Goal: Information Seeking & Learning: Learn about a topic

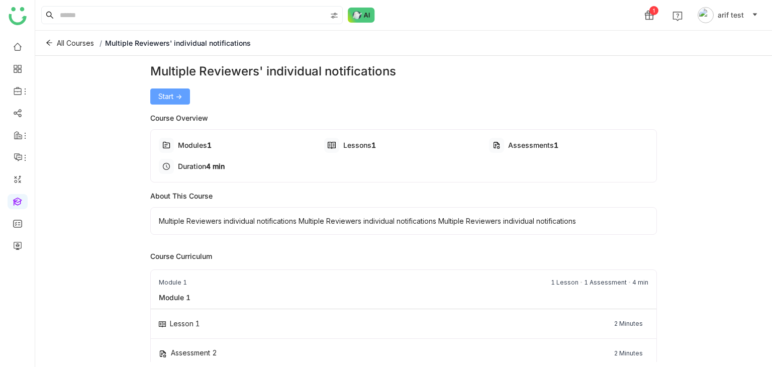
click at [163, 93] on span "Start ->" at bounding box center [170, 96] width 24 height 11
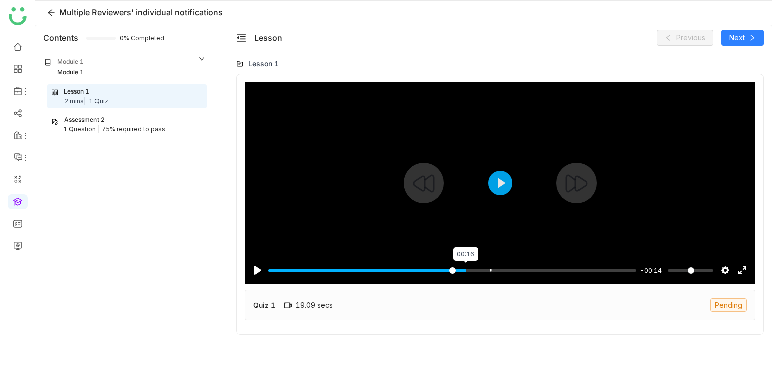
click at [467, 266] on input "Seek" at bounding box center [452, 271] width 368 height 10
click at [509, 184] on button "Play" at bounding box center [500, 183] width 24 height 24
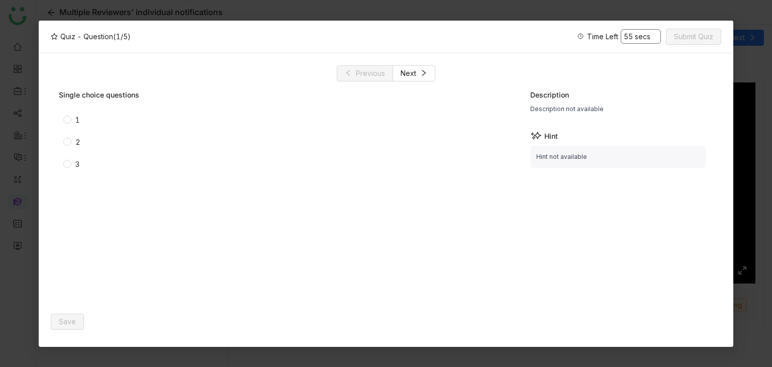
click at [73, 119] on span "1" at bounding box center [77, 120] width 13 height 11
click at [79, 321] on button "Save" at bounding box center [67, 322] width 33 height 16
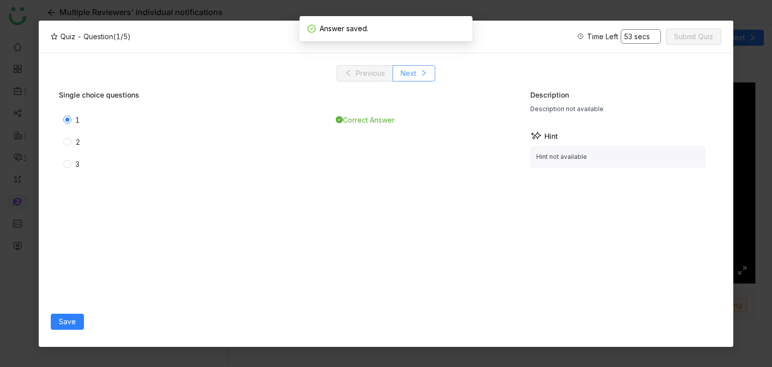
click at [429, 77] on button "Next" at bounding box center [413, 73] width 43 height 16
click at [69, 323] on span "Save" at bounding box center [67, 321] width 17 height 11
click at [420, 73] on icon at bounding box center [423, 72] width 7 height 7
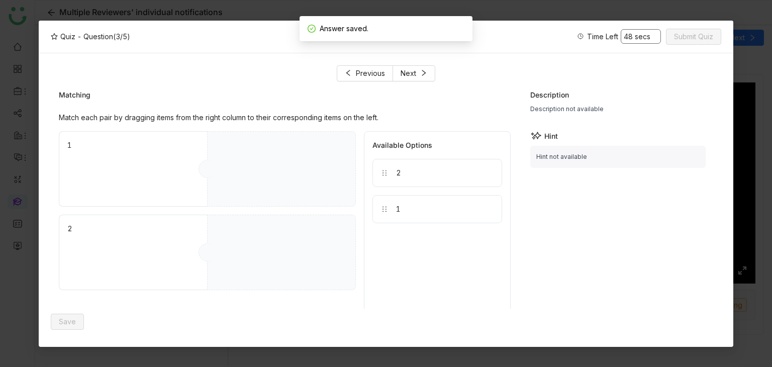
drag, startPoint x: 430, startPoint y: 171, endPoint x: 297, endPoint y: 155, distance: 133.1
drag, startPoint x: 293, startPoint y: 170, endPoint x: 365, endPoint y: 211, distance: 81.9
click at [321, 278] on div "1 2 2" at bounding box center [207, 236] width 297 height 211
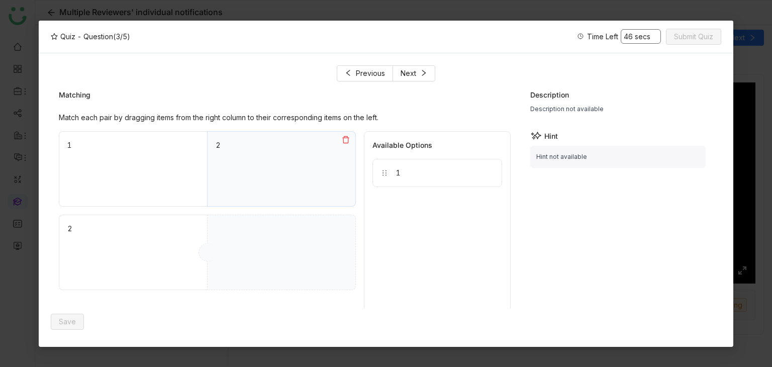
click at [345, 145] on button at bounding box center [345, 140] width 19 height 16
drag, startPoint x: 402, startPoint y: 218, endPoint x: 321, endPoint y: 256, distance: 89.0
drag, startPoint x: 406, startPoint y: 168, endPoint x: 293, endPoint y: 164, distance: 112.1
click at [51, 330] on div "Save" at bounding box center [285, 322] width 469 height 26
click at [70, 321] on span "Save" at bounding box center [67, 321] width 17 height 11
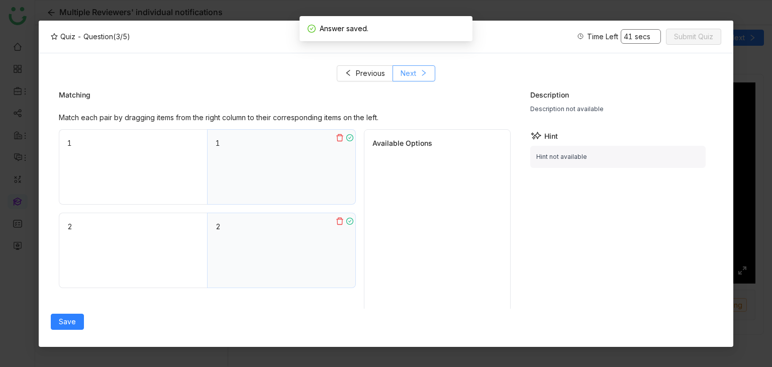
click at [416, 69] on span "Next" at bounding box center [409, 73] width 16 height 11
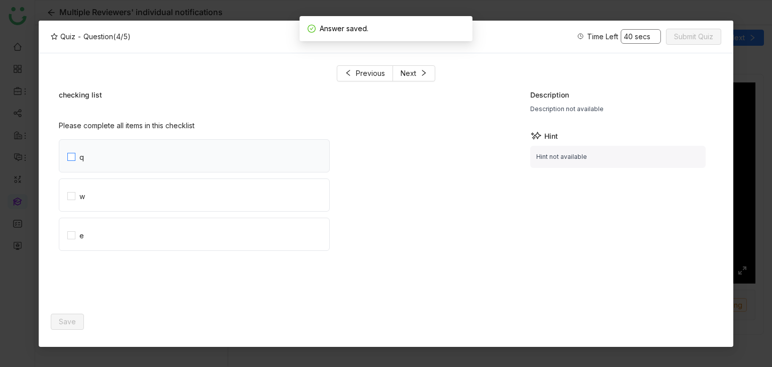
click at [131, 163] on label "q" at bounding box center [198, 156] width 262 height 32
click at [129, 183] on label "w" at bounding box center [198, 195] width 262 height 32
click at [118, 222] on label "e" at bounding box center [198, 234] width 262 height 32
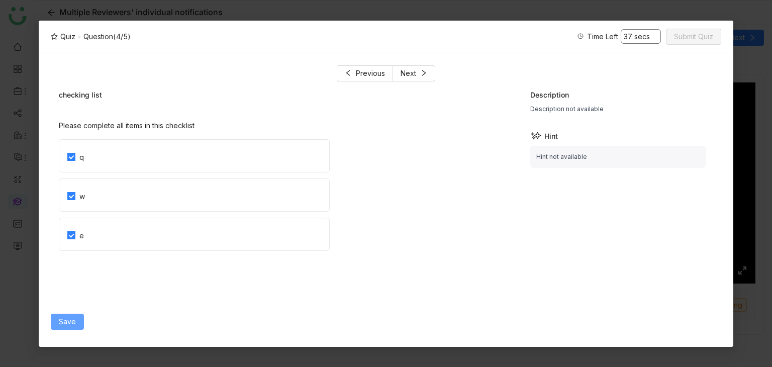
click at [68, 321] on span "Save" at bounding box center [67, 321] width 17 height 11
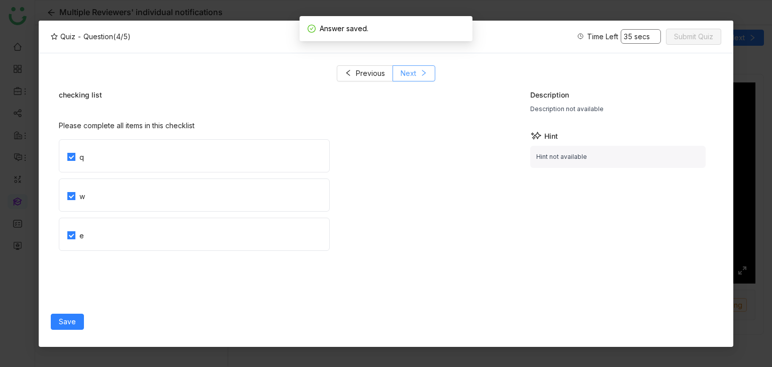
click at [413, 77] on span "Next" at bounding box center [409, 73] width 16 height 11
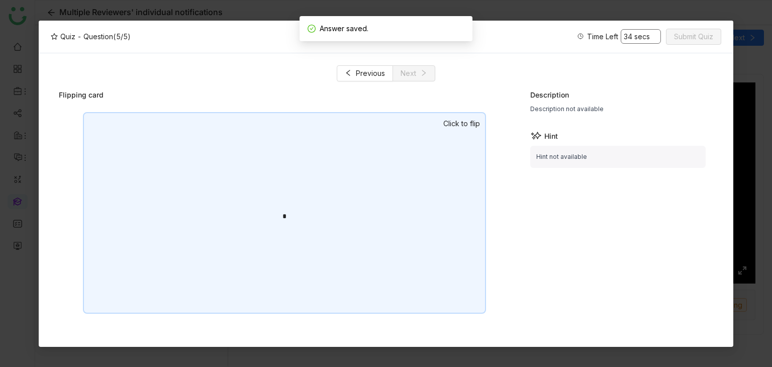
click at [421, 168] on div "*" at bounding box center [284, 213] width 403 height 202
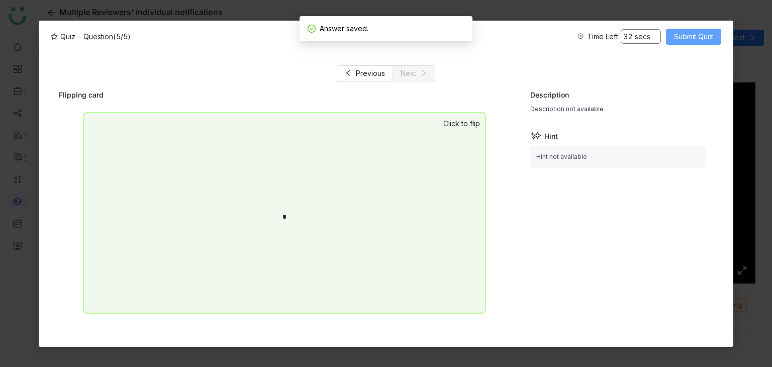
click at [700, 31] on span "Submit Quiz" at bounding box center [693, 36] width 39 height 11
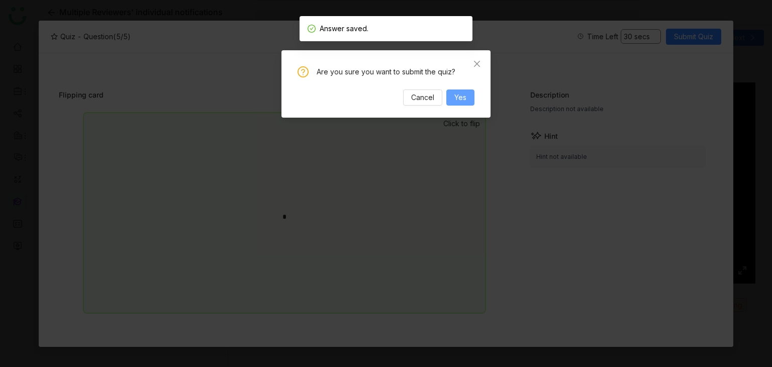
click at [466, 94] on button "Yes" at bounding box center [460, 97] width 28 height 16
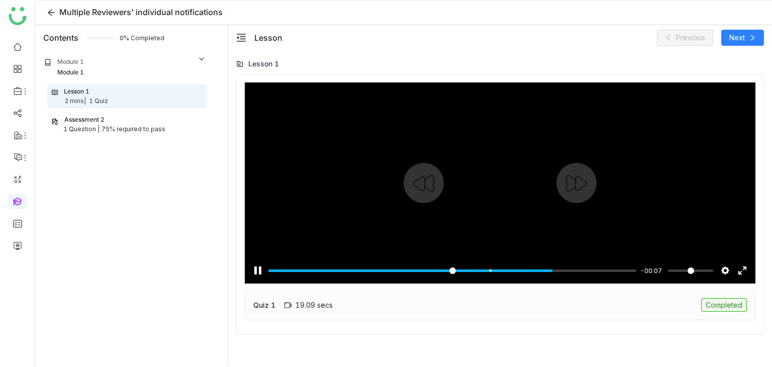
click at [638, 271] on div "-00:07" at bounding box center [651, 270] width 27 height 11
click at [621, 268] on input "Seek" at bounding box center [454, 271] width 372 height 10
type input "***"
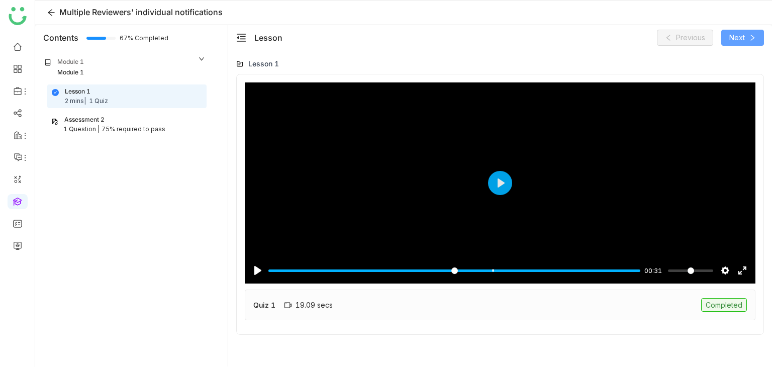
click at [741, 38] on span "Next" at bounding box center [737, 37] width 16 height 11
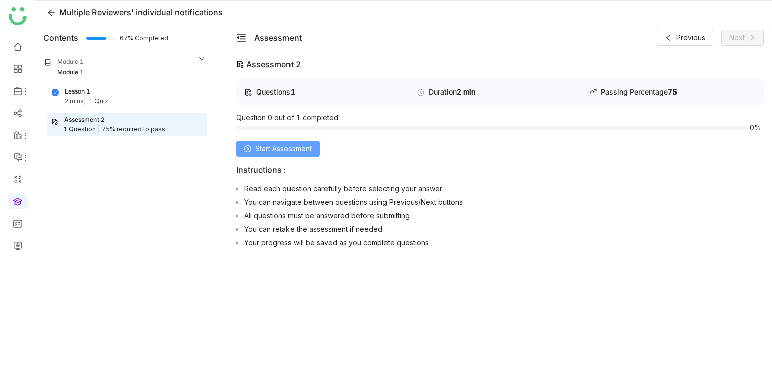
click at [285, 141] on button "Start Assessment" at bounding box center [277, 149] width 83 height 16
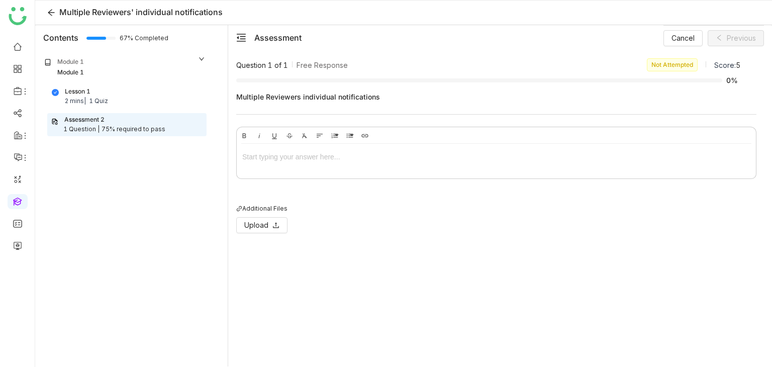
click at [297, 161] on div at bounding box center [496, 156] width 508 height 11
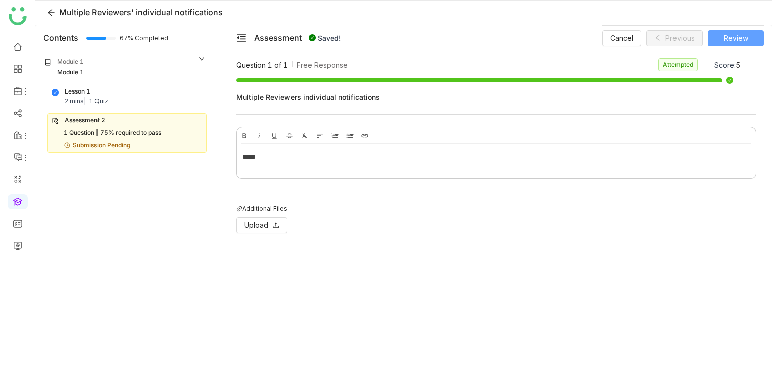
click at [746, 33] on span "Review" at bounding box center [736, 38] width 25 height 11
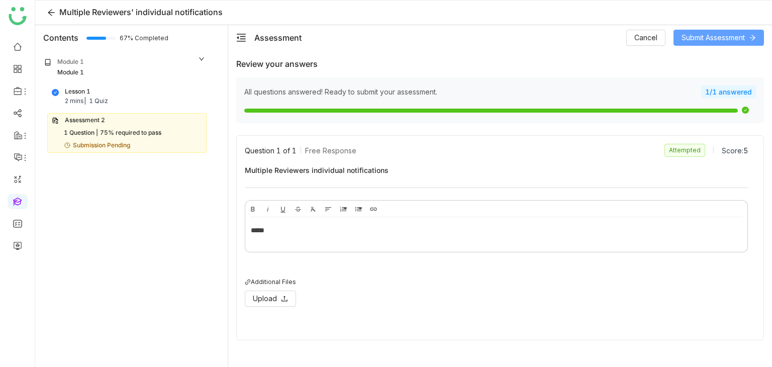
click at [719, 40] on span "Submit Assessment" at bounding box center [712, 37] width 63 height 11
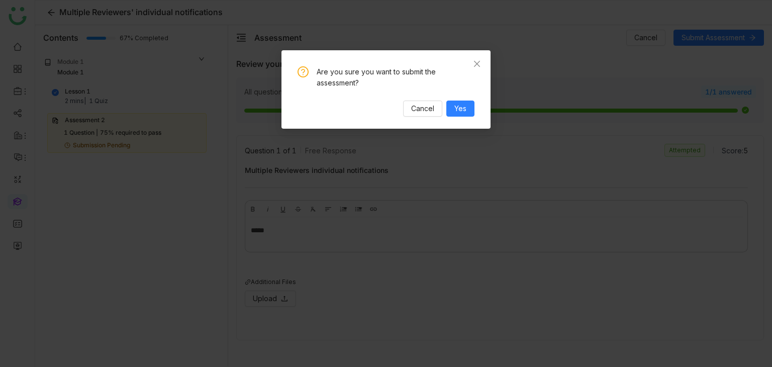
click at [424, 119] on div "Are you sure you want to submit the assessment? Cancel Yes" at bounding box center [385, 89] width 209 height 78
click at [429, 113] on span "Cancel" at bounding box center [422, 108] width 23 height 11
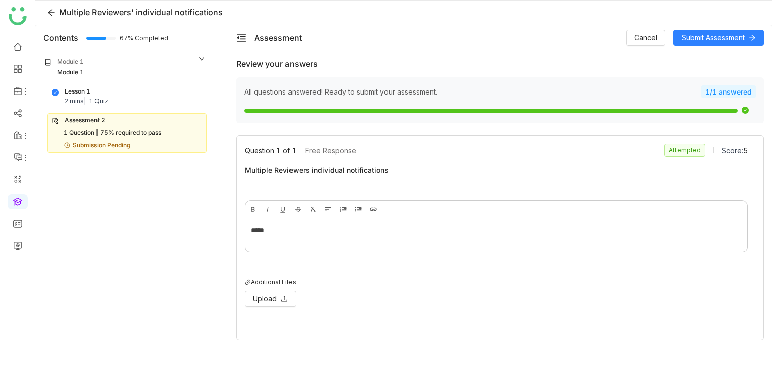
click at [392, 217] on div "*****" at bounding box center [496, 232] width 502 height 30
click at [131, 92] on div "Lesson 1 2 mins | 1 Quiz" at bounding box center [127, 96] width 150 height 19
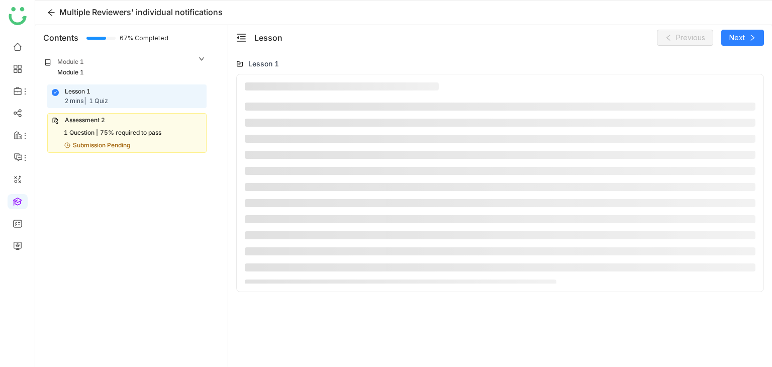
click at [137, 137] on div "75% required to pass" at bounding box center [130, 133] width 61 height 10
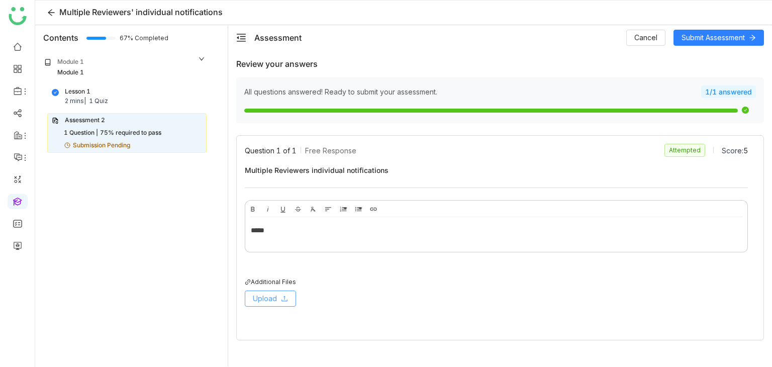
click at [272, 295] on span "Upload" at bounding box center [265, 298] width 24 height 11
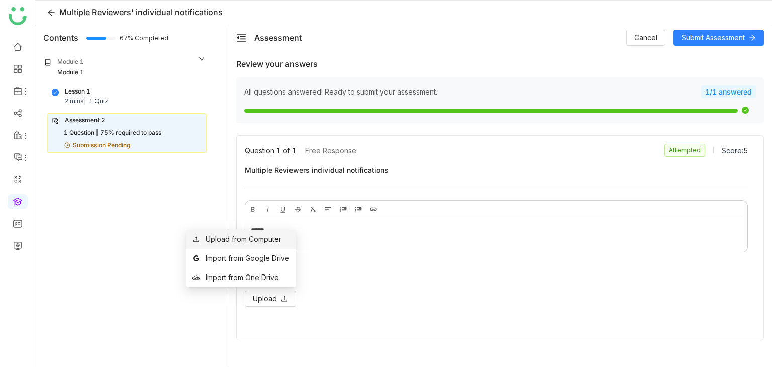
click at [253, 239] on div "Upload from Computer" at bounding box center [244, 239] width 76 height 11
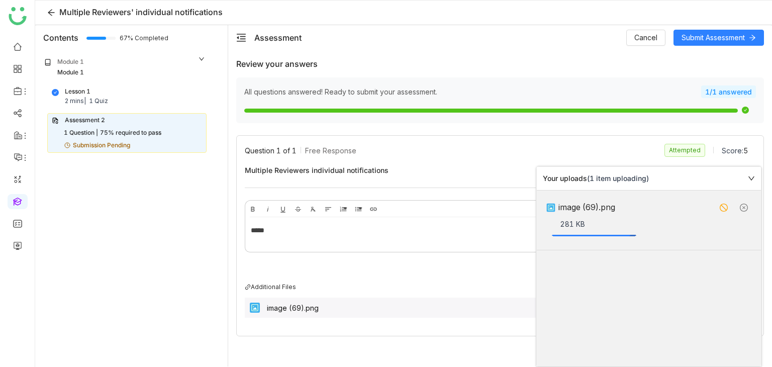
click at [753, 175] on icon at bounding box center [751, 178] width 7 height 7
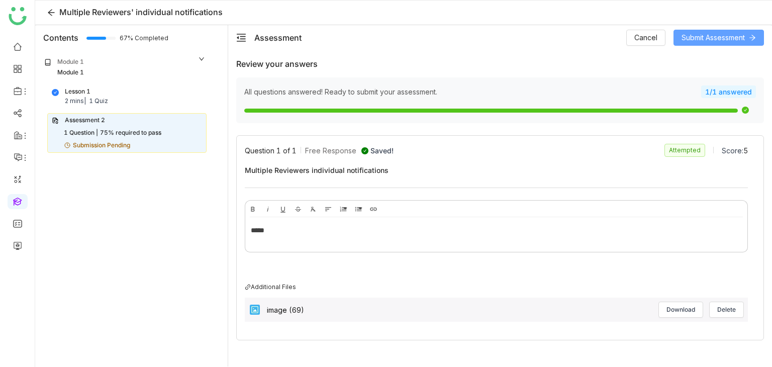
click at [721, 33] on span "Submit Assessment" at bounding box center [712, 37] width 63 height 11
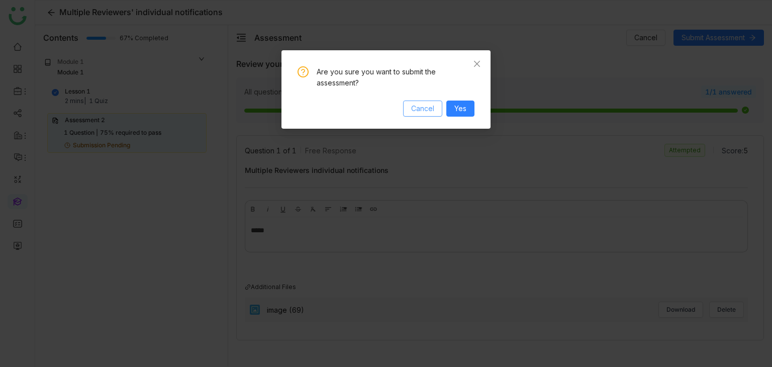
click at [436, 113] on button "Cancel" at bounding box center [422, 109] width 39 height 16
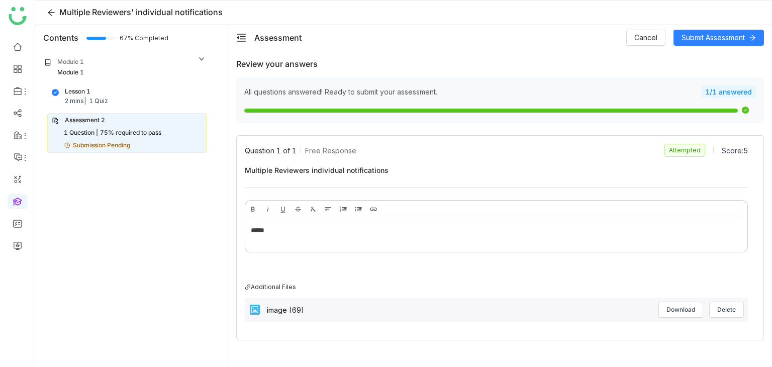
click at [366, 151] on div "Question 1 of 1 Free Response Attempted Score: 5" at bounding box center [496, 150] width 503 height 13
click at [734, 41] on span "Submit Assessment" at bounding box center [712, 37] width 63 height 11
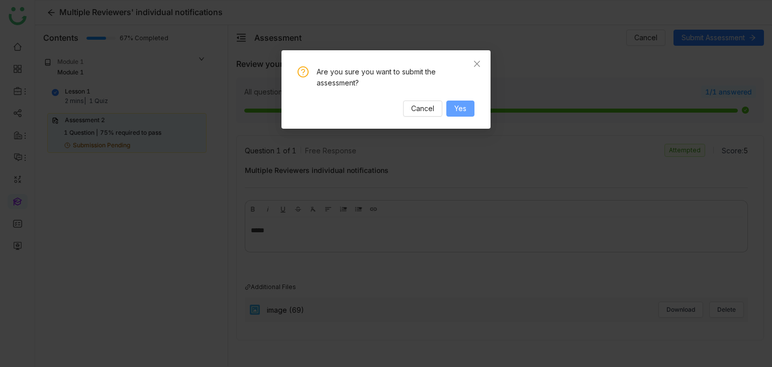
click at [458, 107] on span "Yes" at bounding box center [460, 108] width 12 height 11
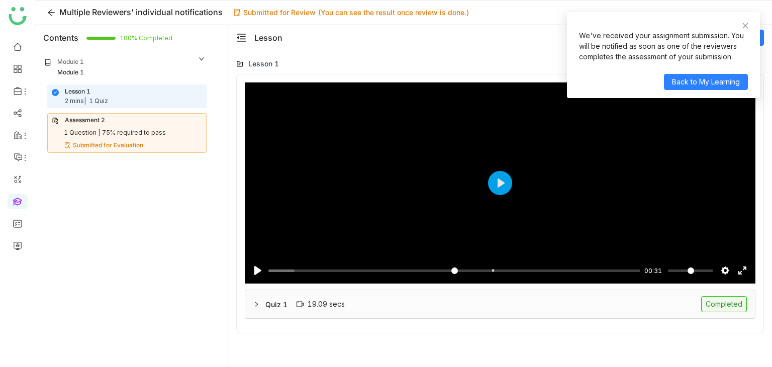
click at [351, 315] on div "Quiz 1 19.09 secs Completed" at bounding box center [500, 304] width 510 height 28
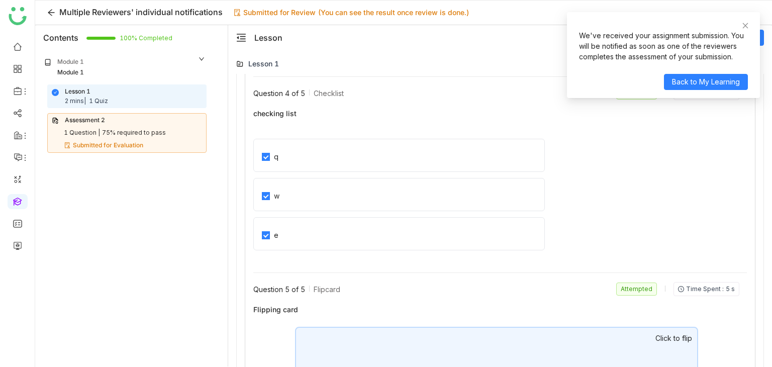
scroll to position [966, 0]
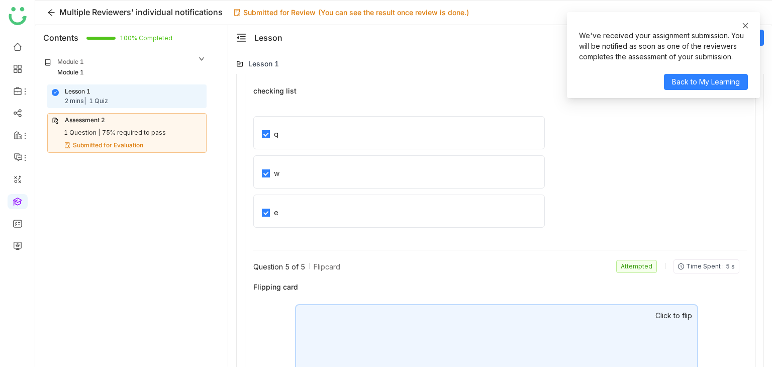
click at [746, 24] on icon at bounding box center [745, 25] width 7 height 7
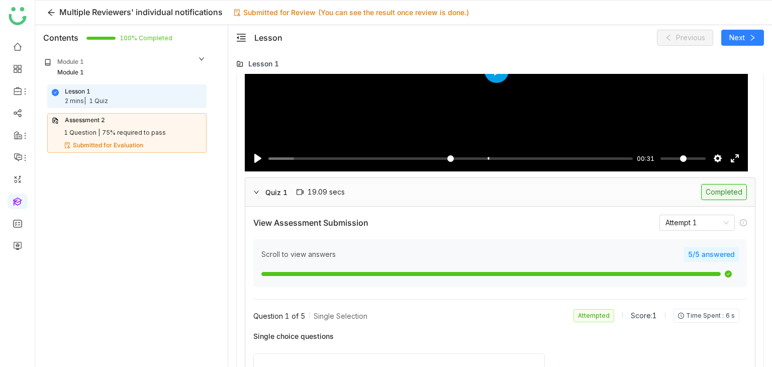
scroll to position [110, 0]
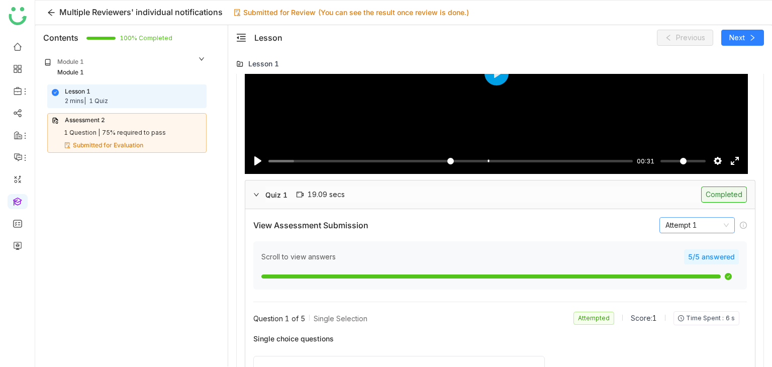
click at [716, 228] on nz-select-item "Attempt 1" at bounding box center [696, 225] width 63 height 15
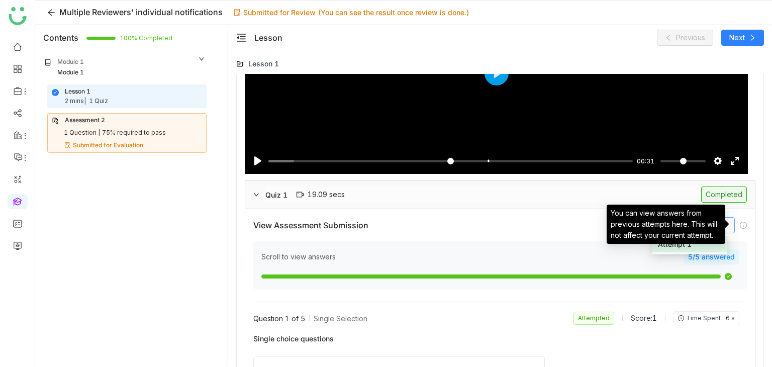
click at [740, 227] on icon at bounding box center [743, 225] width 7 height 7
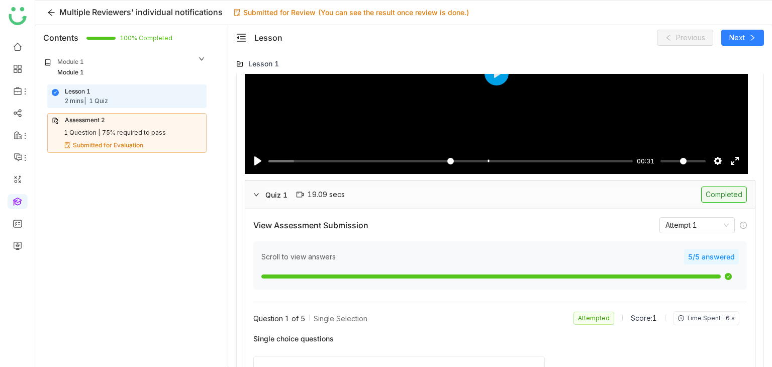
click at [263, 192] on div at bounding box center [259, 194] width 12 height 11
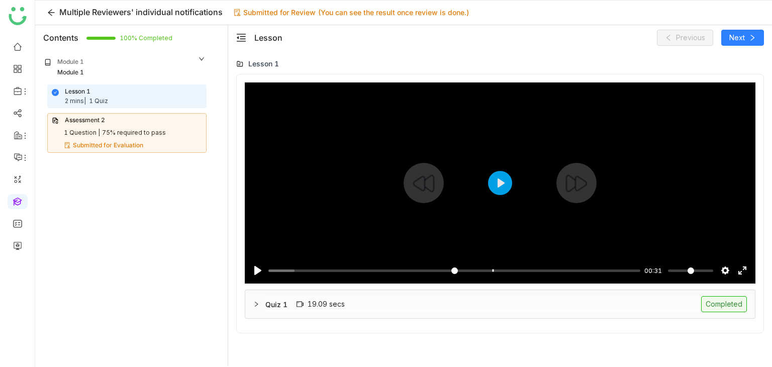
scroll to position [0, 0]
click at [319, 297] on div "Quiz 1 19.09 secs Completed" at bounding box center [505, 304] width 481 height 16
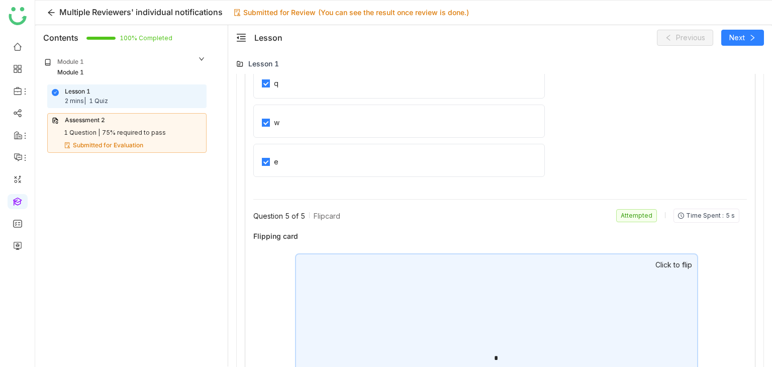
scroll to position [1133, 0]
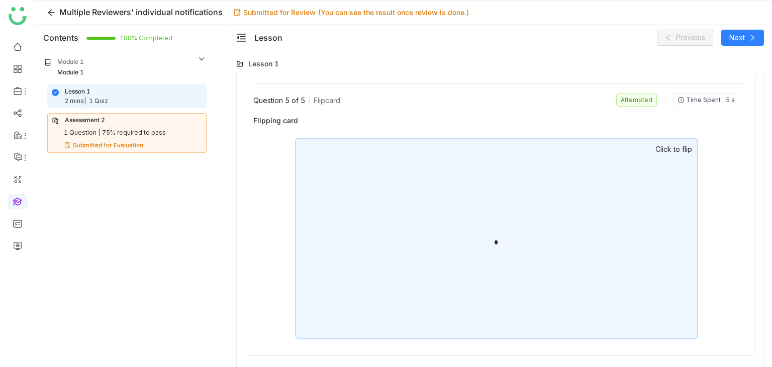
click at [507, 219] on div "*" at bounding box center [496, 239] width 403 height 202
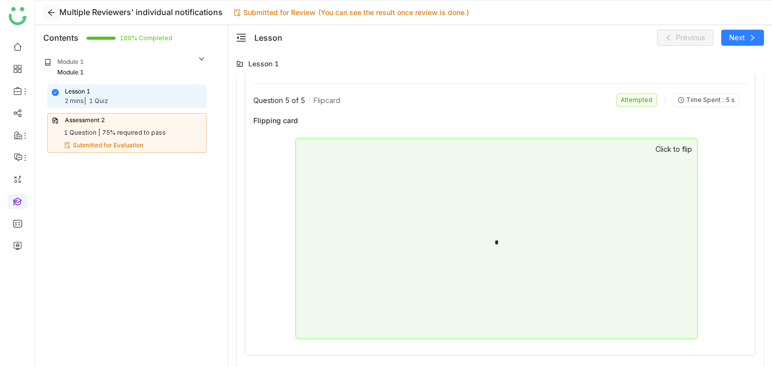
click at [52, 17] on button at bounding box center [51, 13] width 16 height 16
click at [49, 14] on icon at bounding box center [51, 13] width 7 height 7
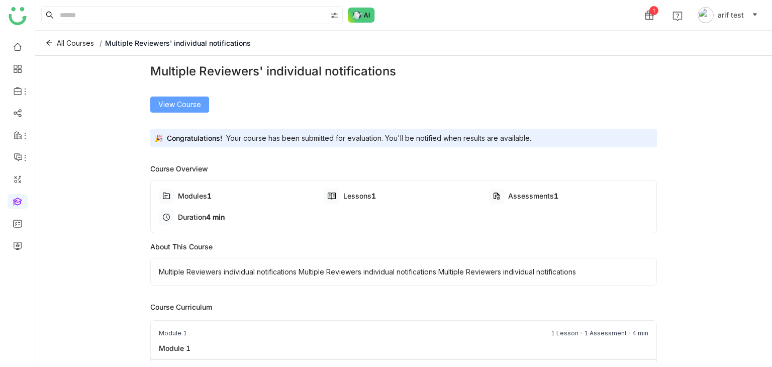
click at [161, 99] on span "View Course" at bounding box center [179, 104] width 43 height 11
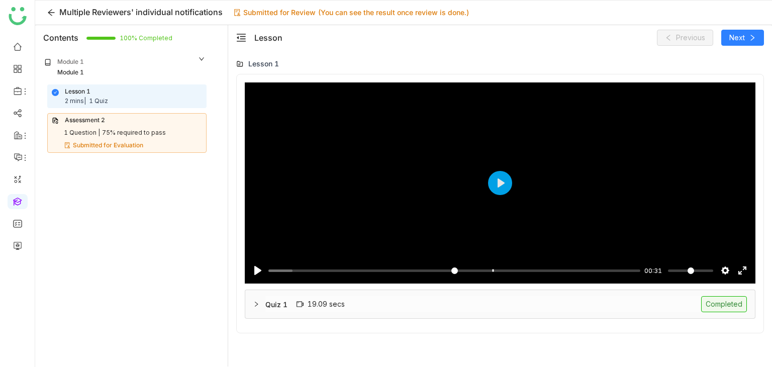
click at [406, 296] on div "Quiz 1 19.09 secs Completed" at bounding box center [505, 304] width 481 height 16
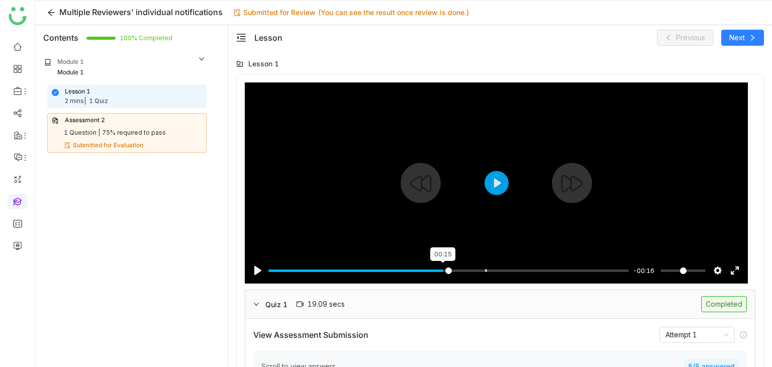
click at [444, 266] on input "Seek" at bounding box center [448, 271] width 360 height 10
click at [498, 183] on button "Play" at bounding box center [496, 183] width 24 height 24
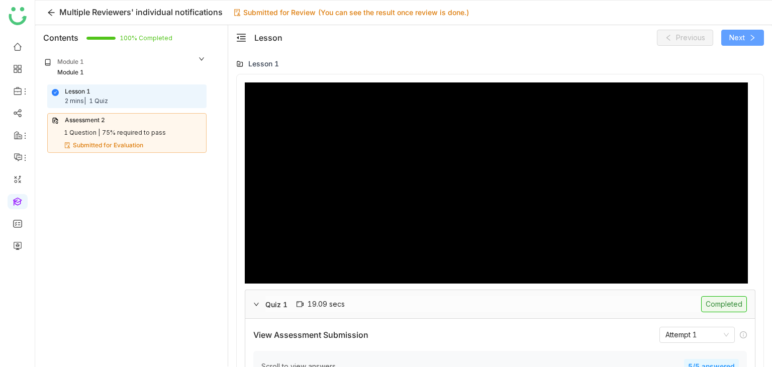
type input "*****"
click at [743, 40] on span "Next" at bounding box center [737, 37] width 16 height 11
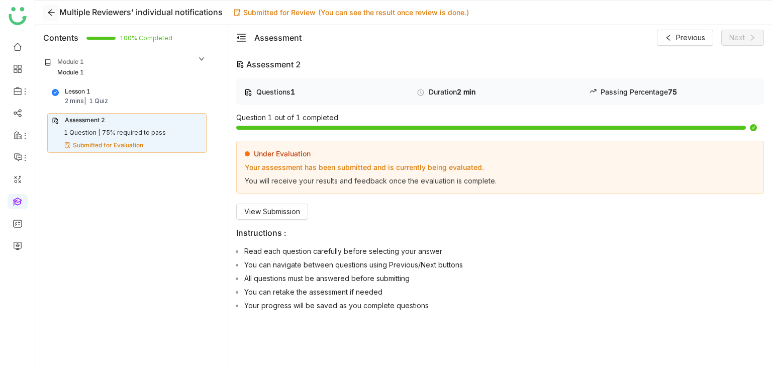
click at [51, 11] on icon at bounding box center [51, 13] width 8 height 8
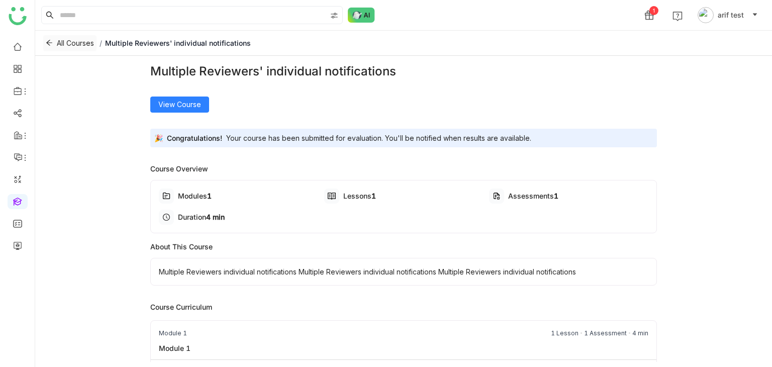
click at [53, 42] on button "All Courses" at bounding box center [69, 43] width 53 height 16
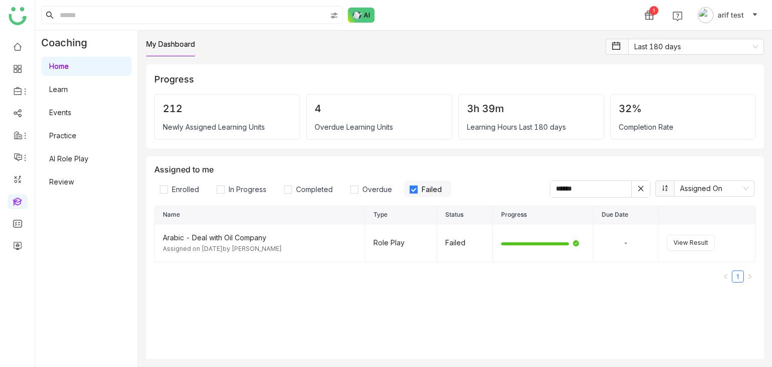
click at [68, 91] on link "Learn" at bounding box center [58, 89] width 19 height 9
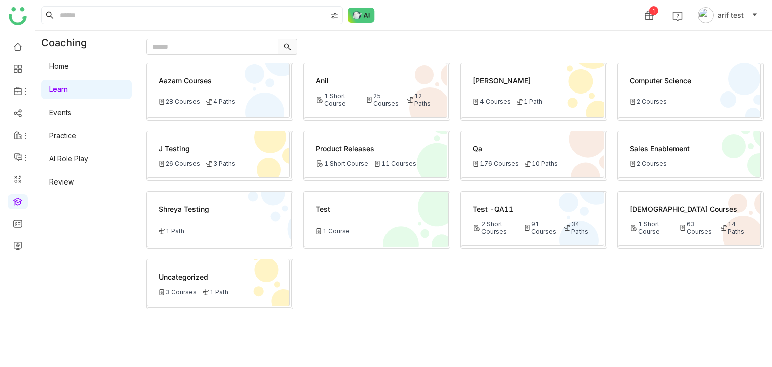
click at [502, 143] on div "Qa" at bounding box center [532, 148] width 119 height 11
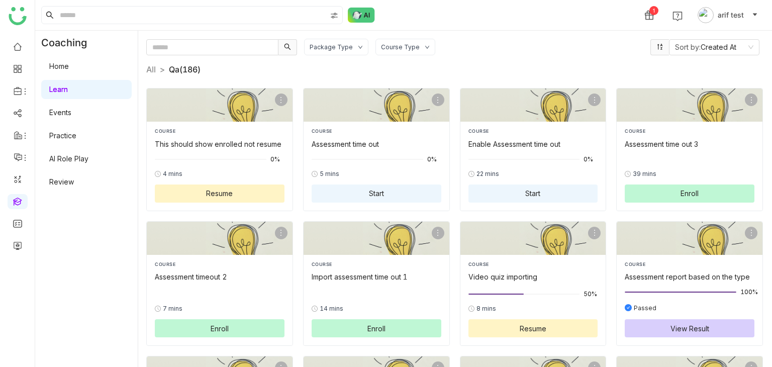
click at [68, 89] on link "Learn" at bounding box center [58, 89] width 19 height 9
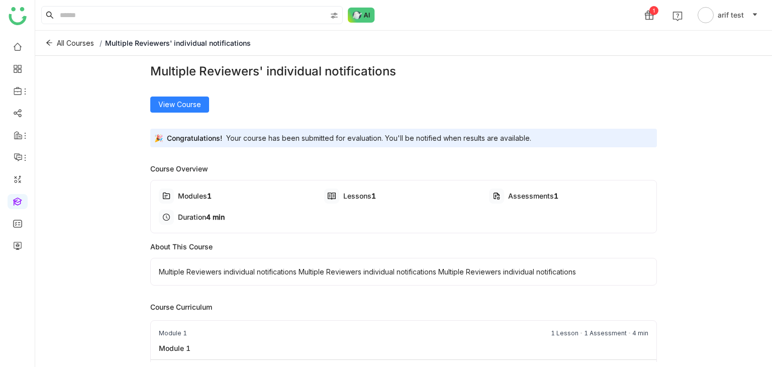
scroll to position [74, 0]
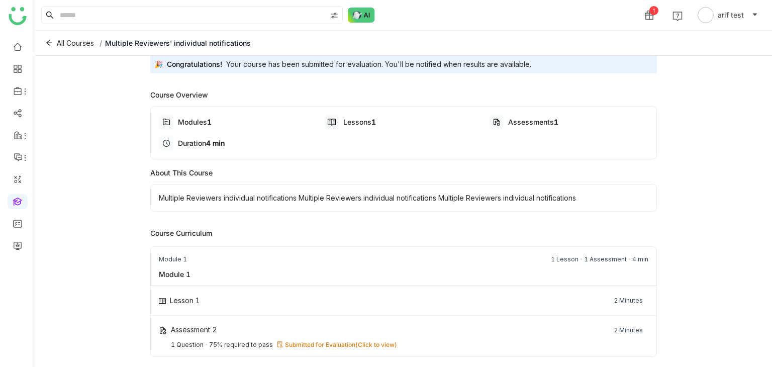
click at [367, 345] on span "(Click to view)" at bounding box center [376, 345] width 42 height 8
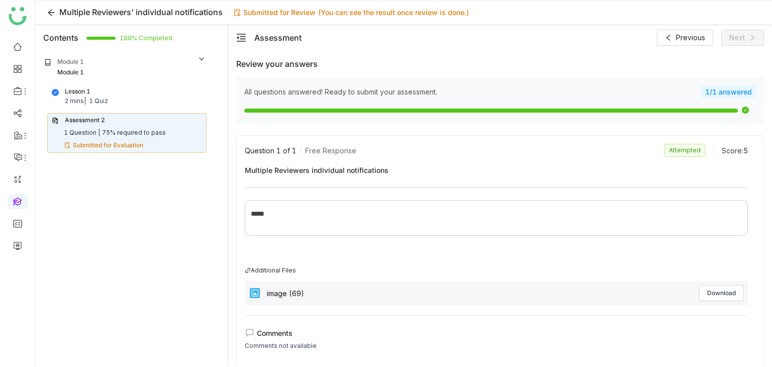
click at [121, 99] on div "Lesson 1 2 mins | 1 Quiz" at bounding box center [127, 96] width 150 height 19
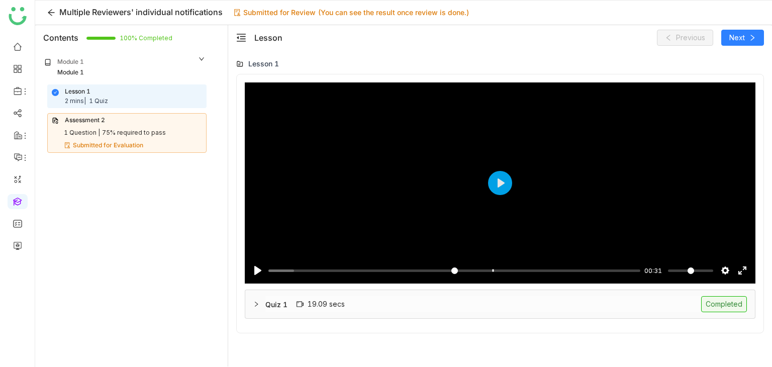
click at [342, 309] on div "Quiz 1 19.09 secs Completed" at bounding box center [505, 304] width 481 height 16
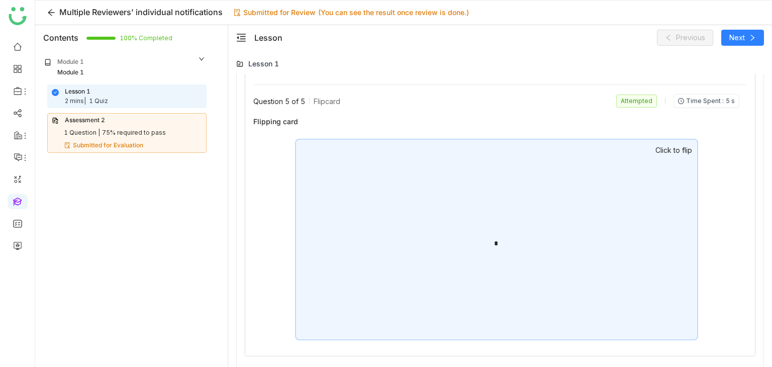
scroll to position [1133, 0]
click at [370, 236] on div "*" at bounding box center [496, 239] width 403 height 202
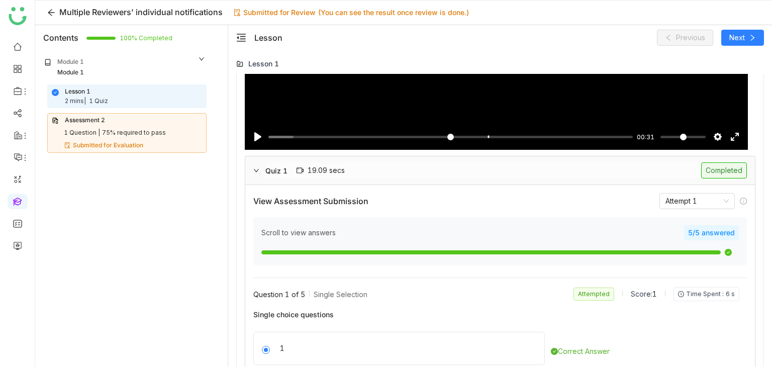
scroll to position [0, 0]
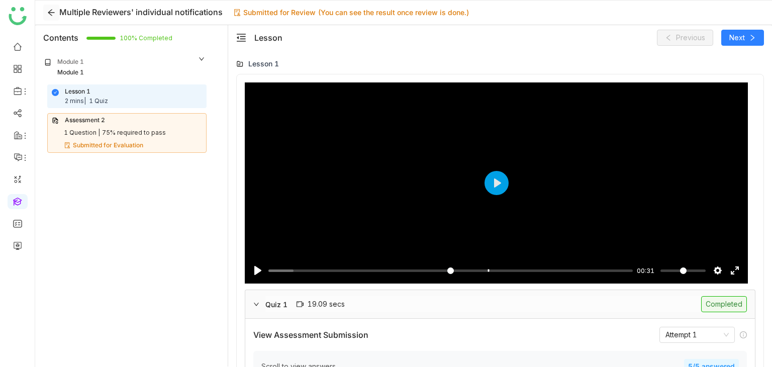
click at [48, 10] on icon at bounding box center [51, 13] width 8 height 8
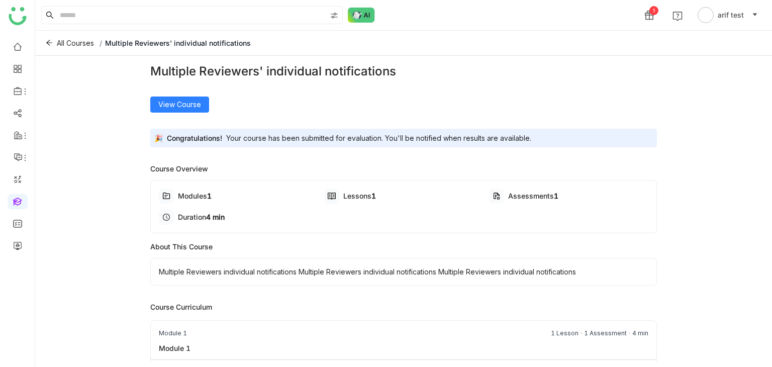
scroll to position [74, 0]
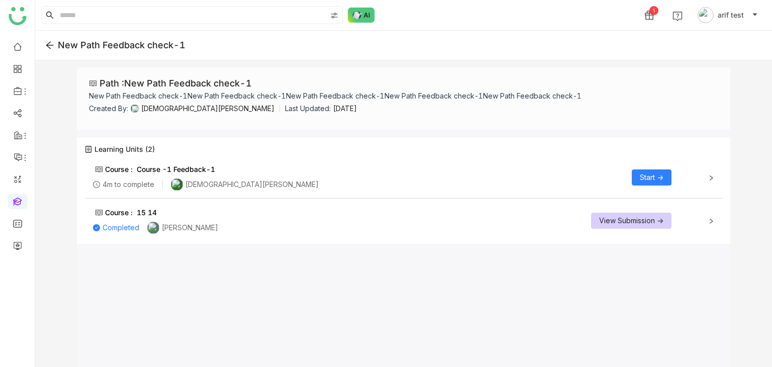
click at [353, 211] on div "Course : 15 14 Completed [PERSON_NAME] View Submission ->" at bounding box center [382, 220] width 578 height 27
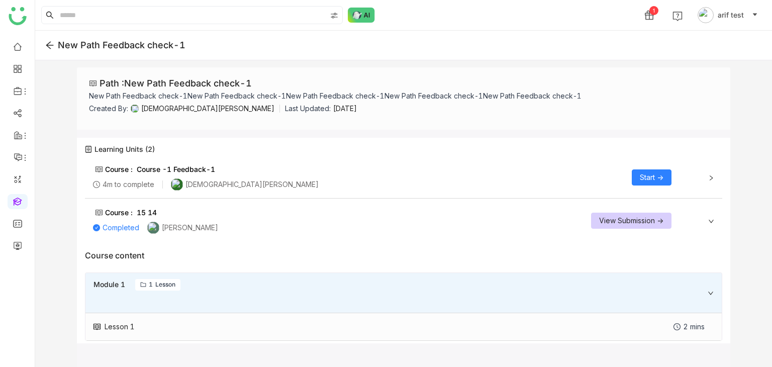
click at [358, 168] on div "Course : Course -1 Feedback-1 4m to complete [PERSON_NAME] Start ->" at bounding box center [382, 177] width 578 height 27
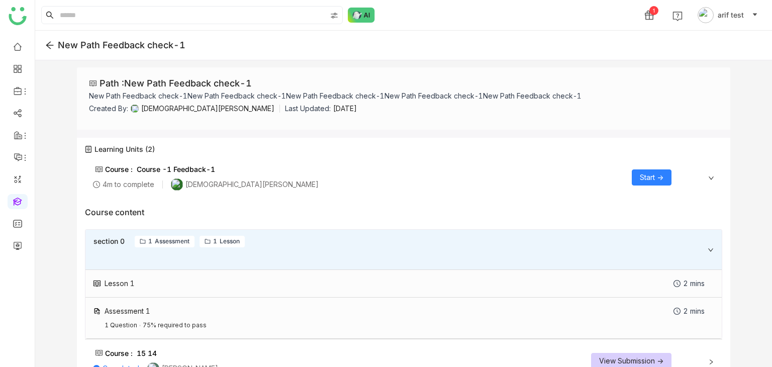
scroll to position [25, 0]
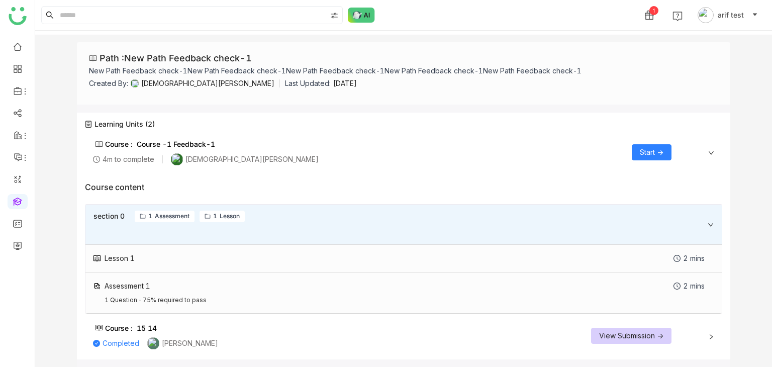
click at [390, 296] on div "Assessment 1 1 Question 75% required to pass 2 mins" at bounding box center [403, 292] width 636 height 41
